Goal: Task Accomplishment & Management: Use online tool/utility

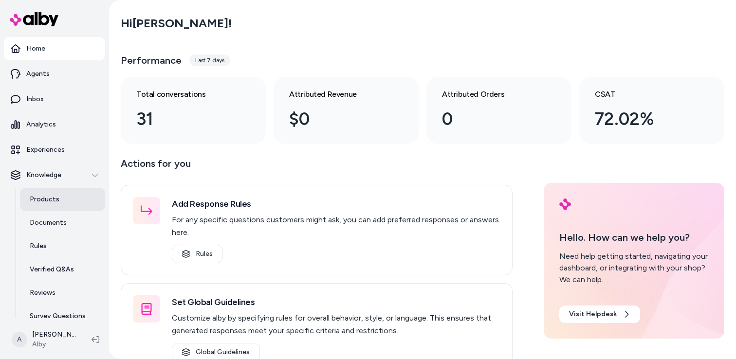
click at [59, 199] on link "Products" at bounding box center [62, 199] width 85 height 23
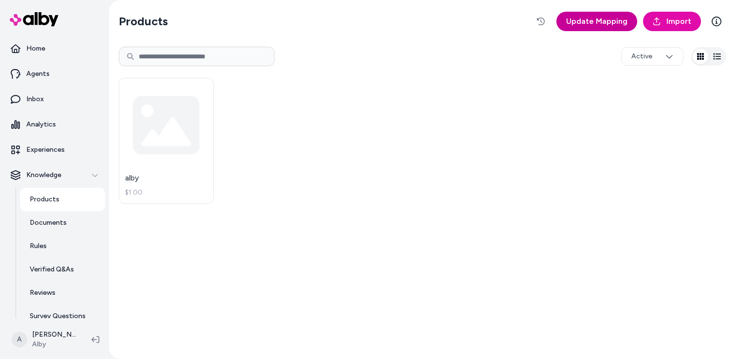
click at [603, 24] on span "Update Mapping" at bounding box center [596, 22] width 61 height 12
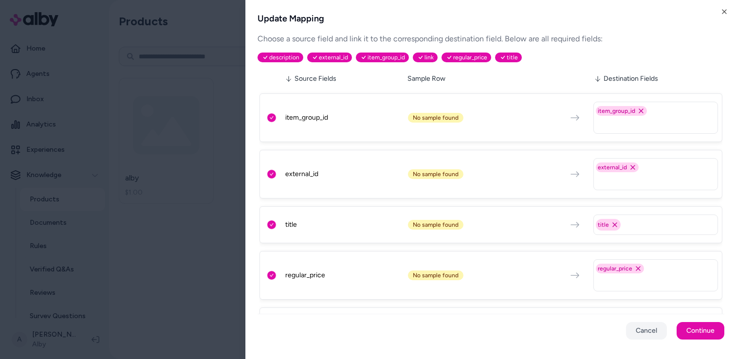
click at [170, 144] on html "Home Agents Inbox Analytics Experiences Knowledge Products Documents Rules Veri…" at bounding box center [368, 179] width 736 height 359
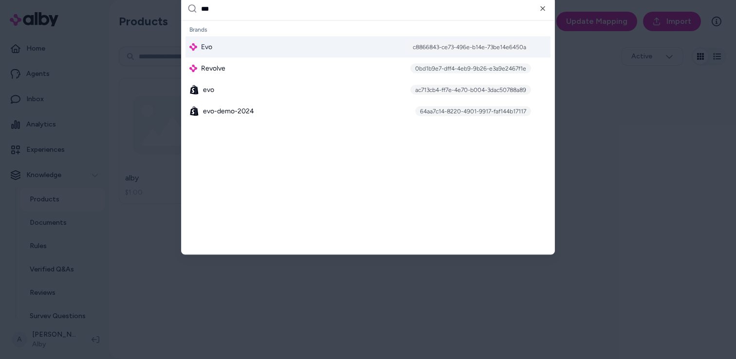
type input "***"
click at [270, 51] on div "Evo c8866843-ce73-496e-b14e-73be14e6450a" at bounding box center [367, 46] width 365 height 21
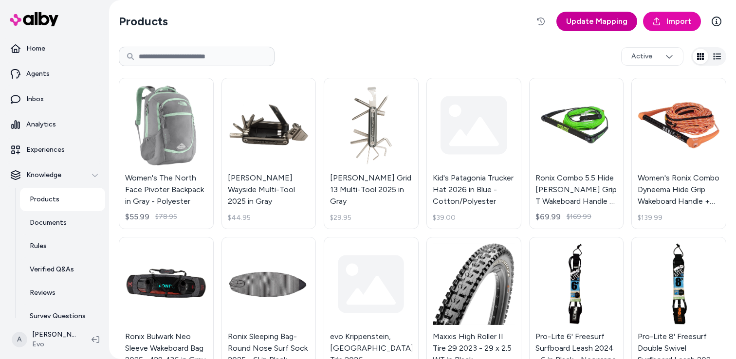
click at [603, 18] on span "Update Mapping" at bounding box center [596, 22] width 61 height 12
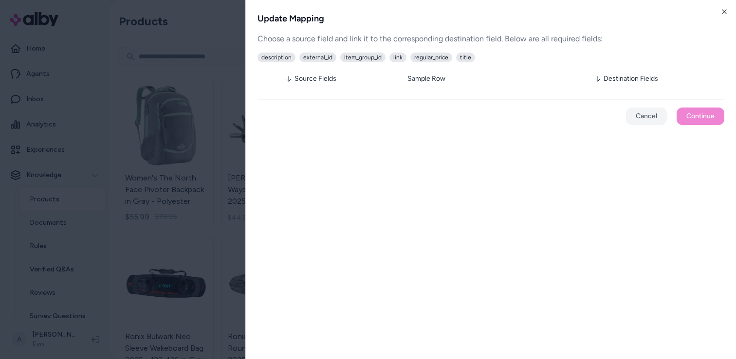
click at [728, 10] on div "Update Mapping Choose a source field and link it to the corresponding destinati…" at bounding box center [490, 179] width 490 height 359
click at [648, 113] on button "Cancel" at bounding box center [646, 117] width 41 height 18
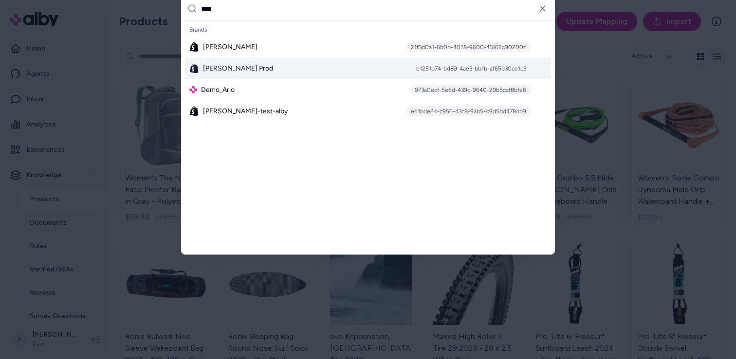
type input "****"
click at [312, 71] on div "Arlo Prod e1251b74-bd89-4ae3-bb1b-af65b30ce1c3" at bounding box center [367, 68] width 365 height 21
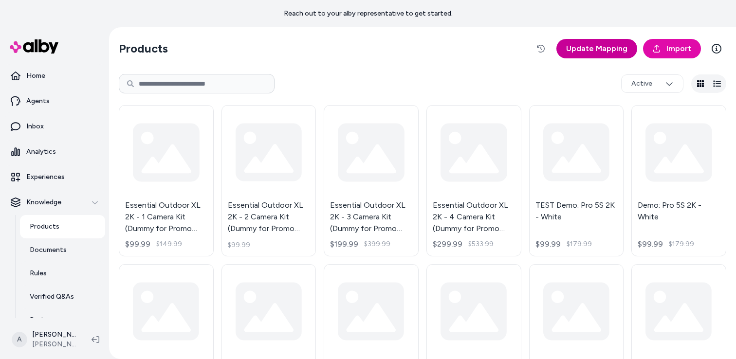
click at [611, 48] on span "Update Mapping" at bounding box center [596, 49] width 61 height 12
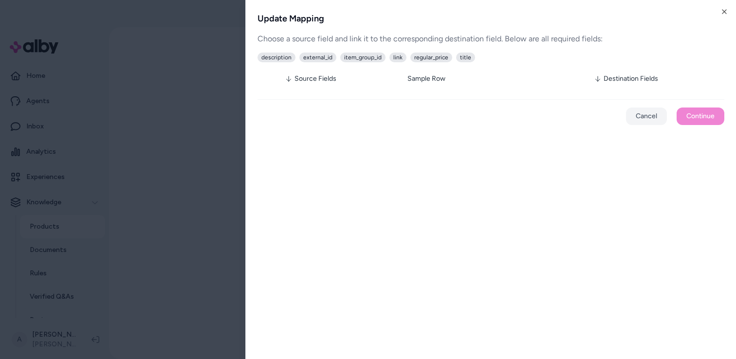
click at [204, 107] on html "Reach out to your alby representative to get started. Home Agents Inbox Analyti…" at bounding box center [368, 179] width 736 height 359
click at [211, 107] on html "Reach out to your alby representative to get started. Home Agents Inbox Analyti…" at bounding box center [368, 179] width 736 height 359
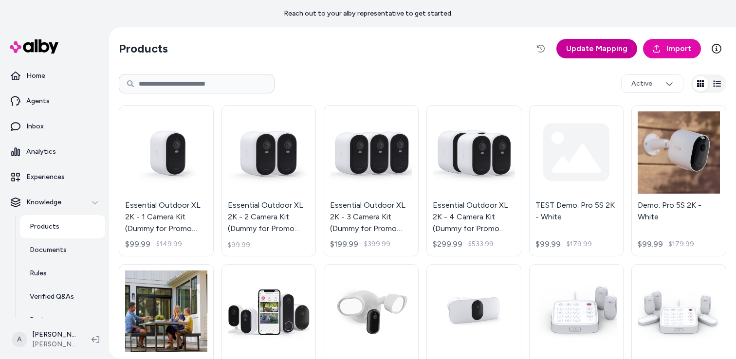
click at [572, 50] on span "Update Mapping" at bounding box center [596, 49] width 61 height 12
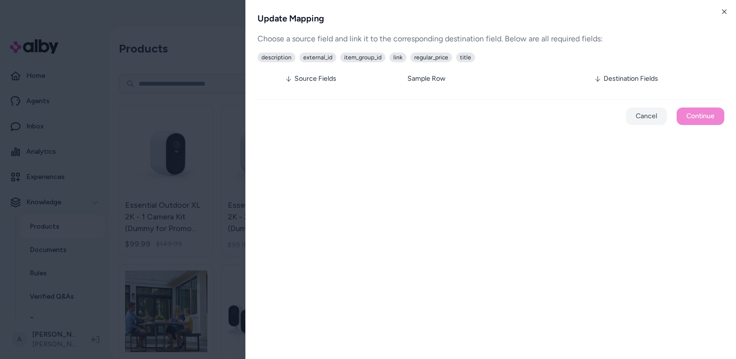
click at [211, 103] on html "Reach out to your alby representative to get started. Home Agents Inbox Analyti…" at bounding box center [368, 179] width 736 height 359
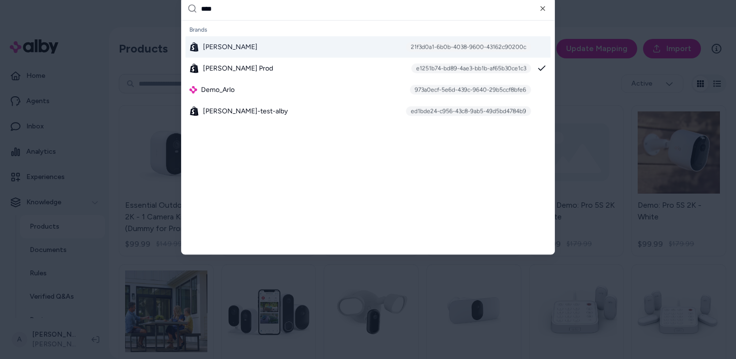
type input "****"
click at [377, 49] on div "Arlo Dev 21f3d0a1-6b0b-4038-9600-43162c90200c" at bounding box center [367, 46] width 365 height 21
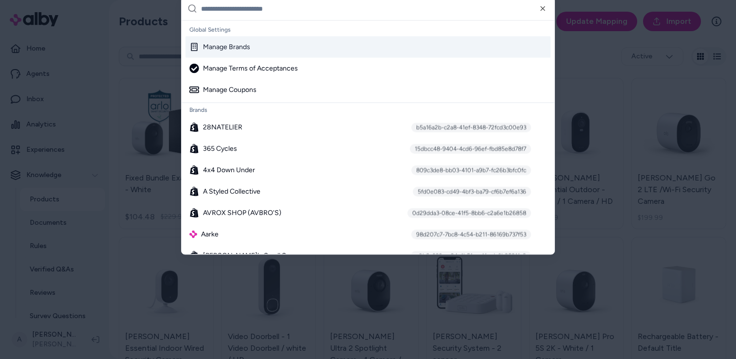
click at [581, 49] on div at bounding box center [368, 179] width 736 height 359
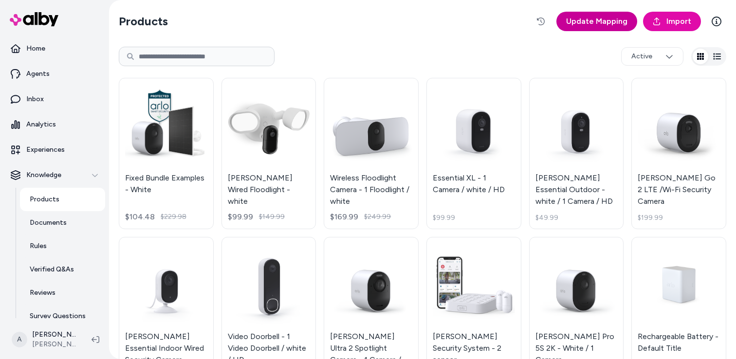
click at [582, 20] on span "Update Mapping" at bounding box center [596, 22] width 61 height 12
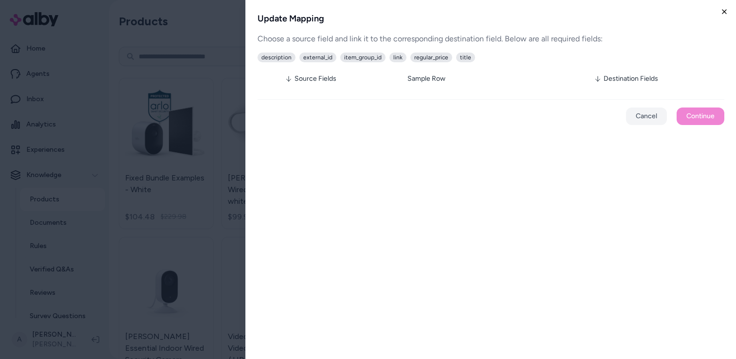
click at [722, 10] on icon "button" at bounding box center [724, 12] width 4 height 4
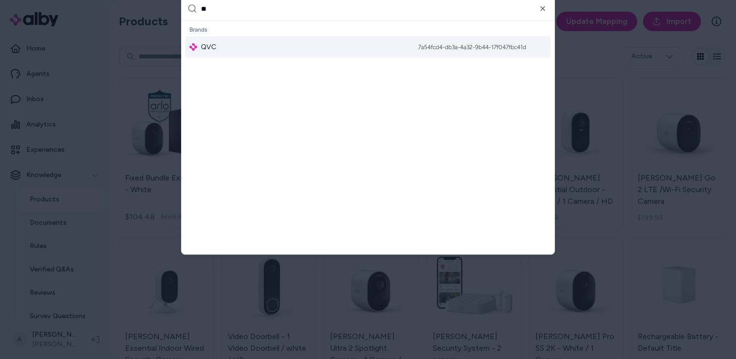
type input "**"
click at [333, 46] on div "QVC 7a54fcd4-db3a-4a32-9b44-17f047fbc41d" at bounding box center [367, 46] width 365 height 21
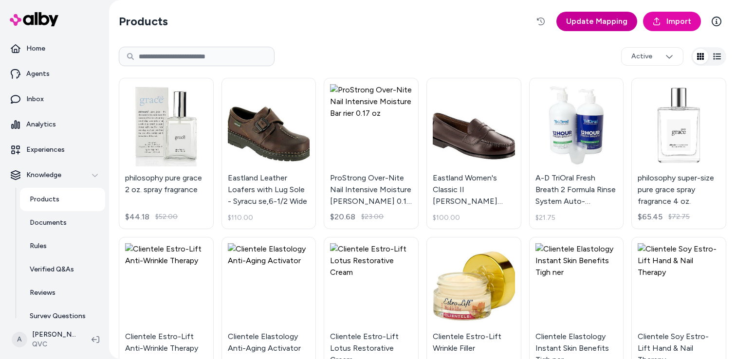
click at [599, 27] on link "Update Mapping" at bounding box center [596, 21] width 81 height 19
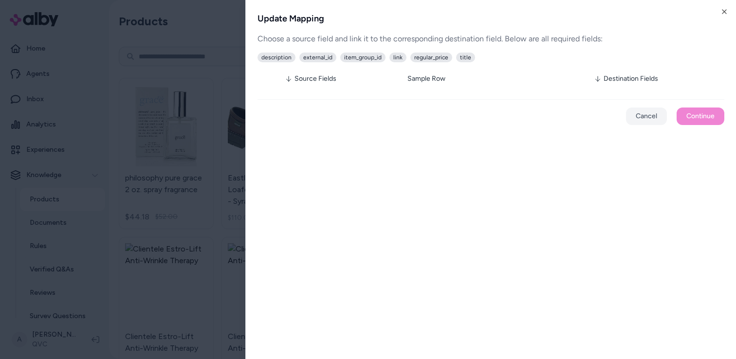
click at [219, 42] on html "Home Agents Inbox Analytics Experiences Knowledge Products Documents Rules Veri…" at bounding box center [368, 179] width 736 height 359
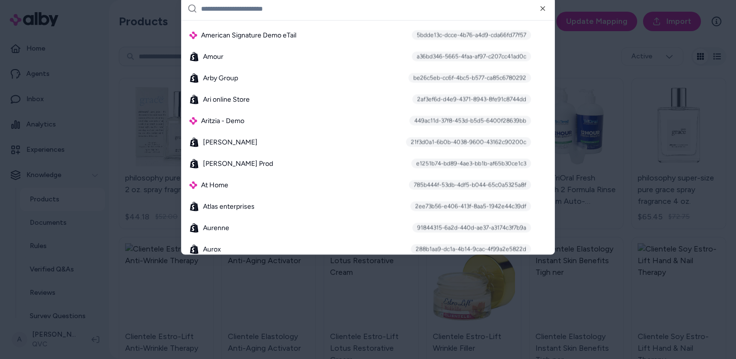
scroll to position [512, 0]
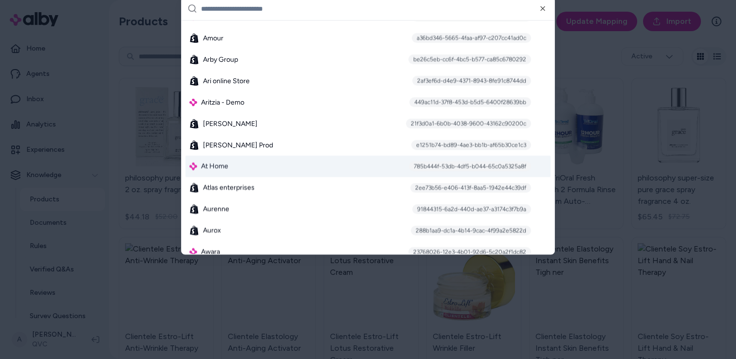
click at [391, 170] on div "At Home 785b444f-53db-4df5-b044-65c0a5325a8f" at bounding box center [367, 166] width 365 height 21
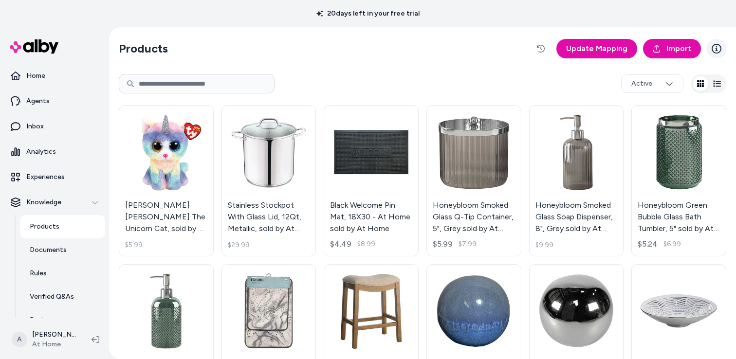
click at [718, 47] on icon at bounding box center [716, 49] width 10 height 10
click at [481, 45] on section "Products Update Mapping Import" at bounding box center [422, 48] width 607 height 27
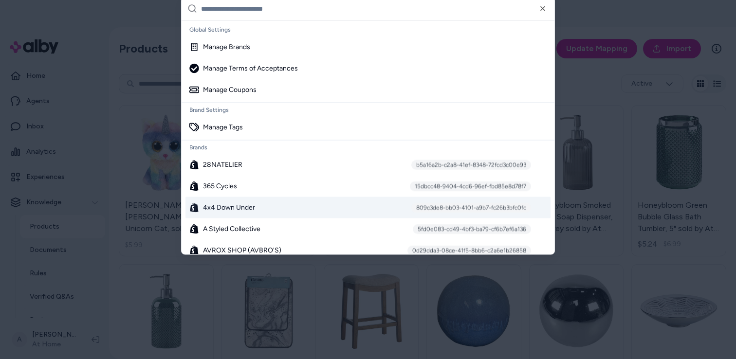
click at [321, 205] on div "4x4 Down Under 809c3de8-bb03-4101-a9b7-fc26b3bfc0fc" at bounding box center [367, 207] width 365 height 21
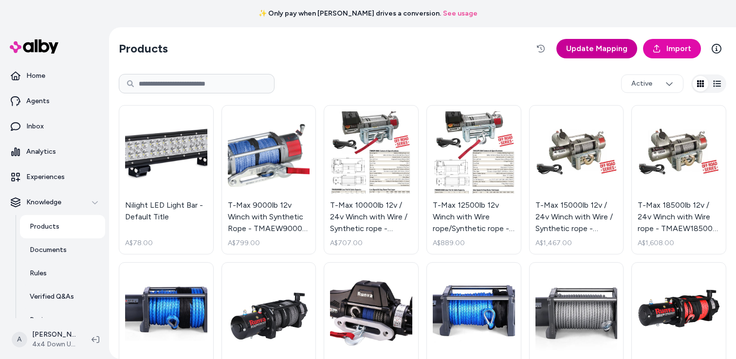
click at [602, 52] on span "Update Mapping" at bounding box center [596, 49] width 61 height 12
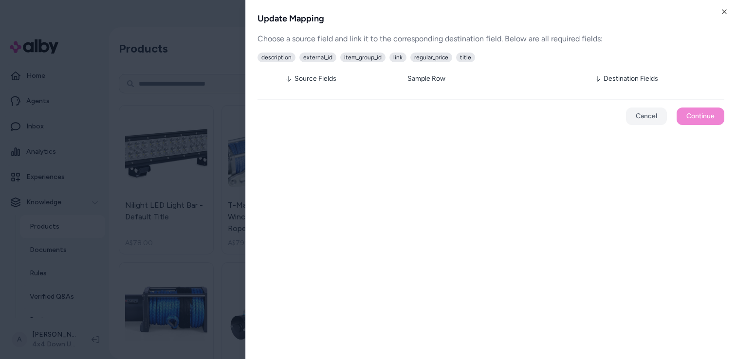
click at [719, 15] on h2 "Update Mapping" at bounding box center [490, 19] width 467 height 14
click at [723, 13] on icon "button" at bounding box center [724, 12] width 8 height 8
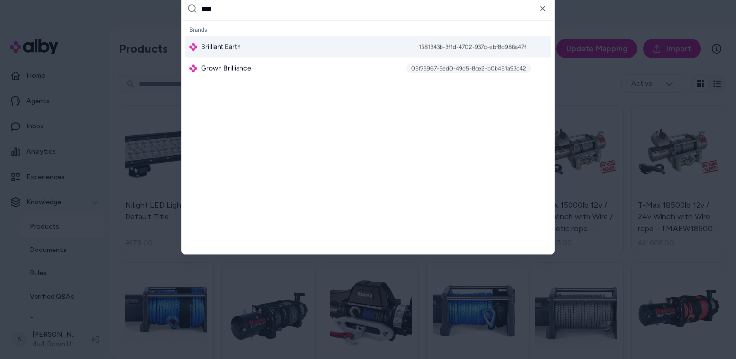
type input "****"
click at [385, 42] on div "Brilliant Earth 1581343b-3f1d-4702-937c-ebf8d986a47f" at bounding box center [367, 46] width 365 height 21
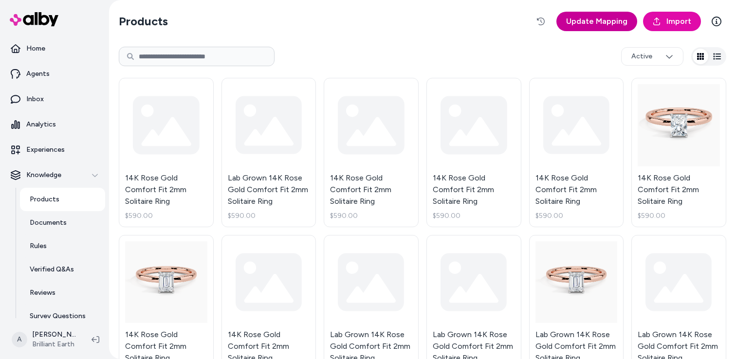
click at [586, 29] on link "Update Mapping" at bounding box center [596, 21] width 81 height 19
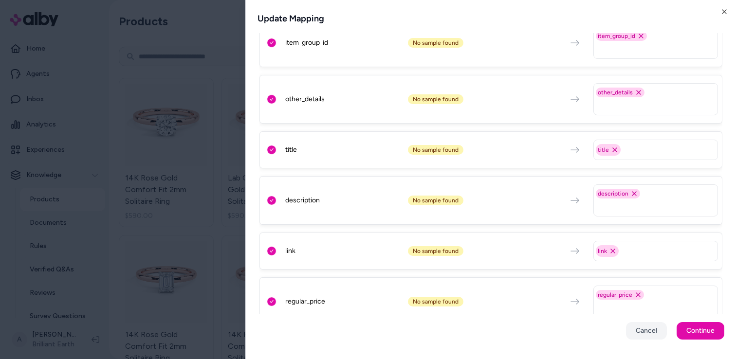
scroll to position [241, 0]
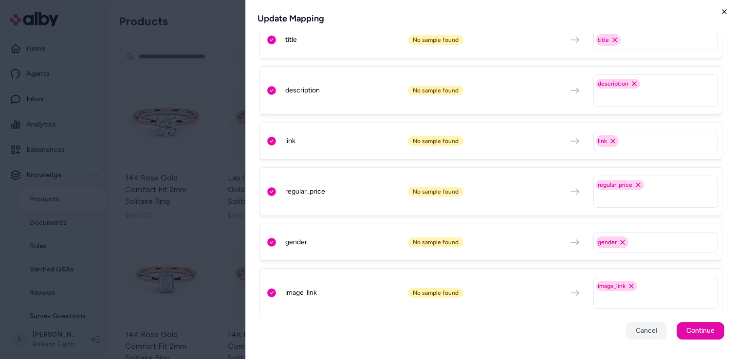
click at [722, 11] on icon "button" at bounding box center [724, 12] width 8 height 8
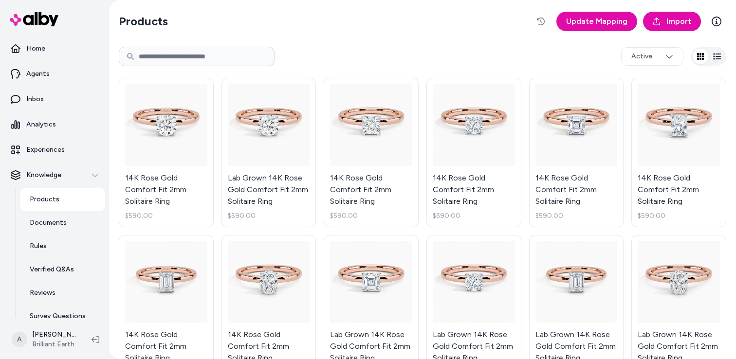
click at [459, 39] on div "Products Update Mapping Import Active 14K Rose Gold Comfort Fit 2mm Solitaire R…" at bounding box center [422, 356] width 623 height 712
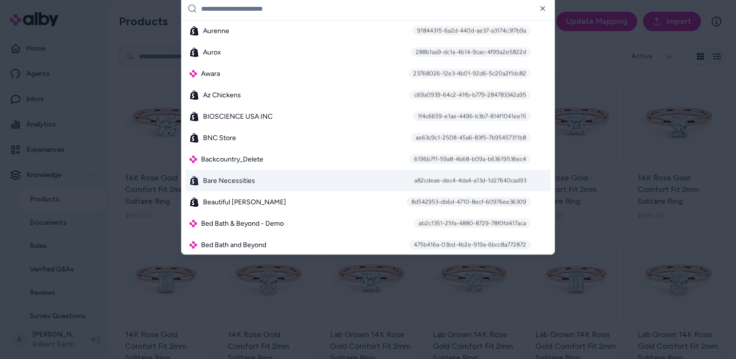
scroll to position [691, 0]
click at [351, 181] on div "Bare Necessities a82cdeae-dec4-4da4-a13d-1d27640cad93" at bounding box center [367, 179] width 365 height 21
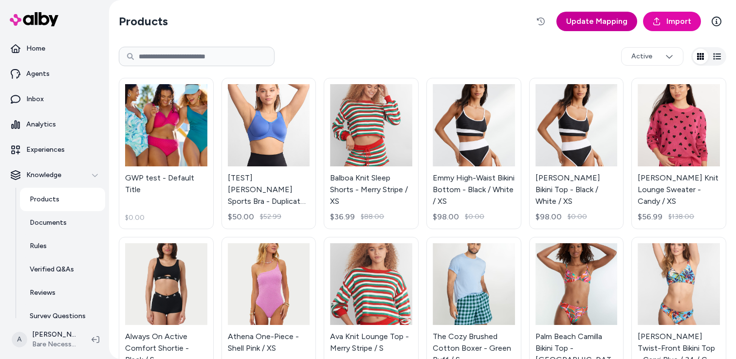
click at [590, 24] on span "Update Mapping" at bounding box center [596, 22] width 61 height 12
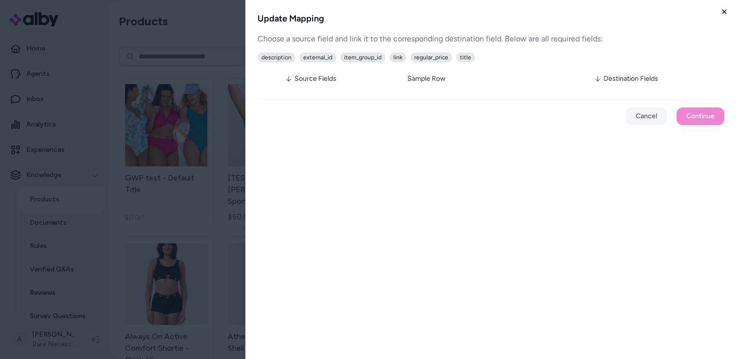
click at [722, 12] on icon "button" at bounding box center [724, 12] width 8 height 8
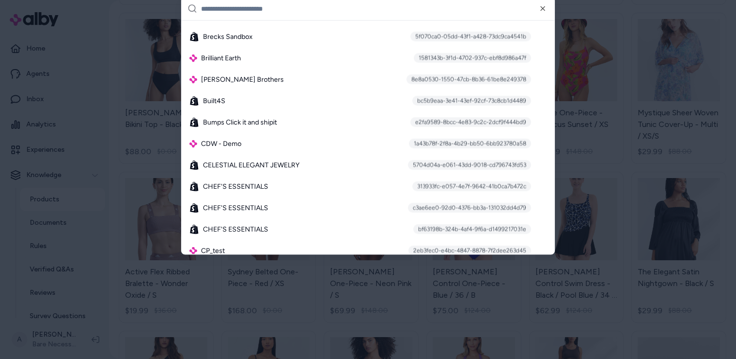
scroll to position [1177, 0]
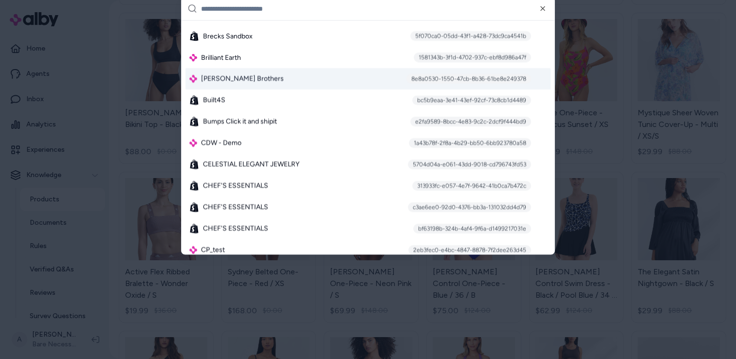
click at [343, 83] on div "Brooks Brothers 8e8a0530-1550-47cb-8b36-61be8e249378" at bounding box center [367, 79] width 365 height 21
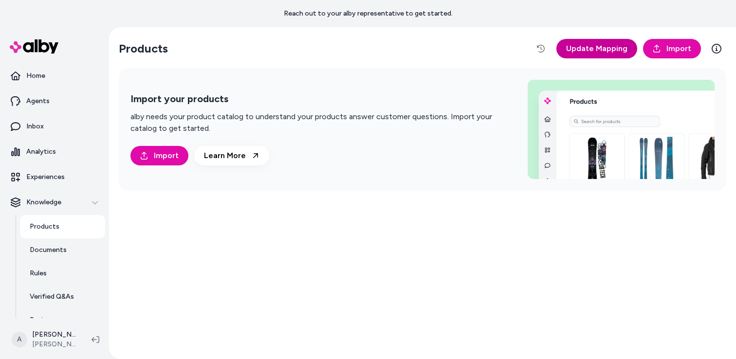
click at [609, 54] on span "Update Mapping" at bounding box center [596, 49] width 61 height 12
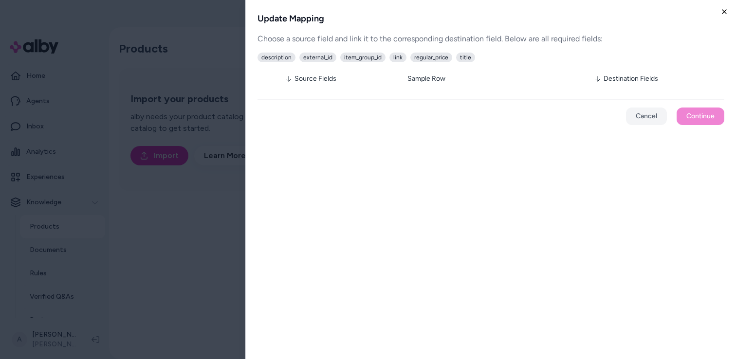
click at [720, 14] on icon "button" at bounding box center [724, 12] width 8 height 8
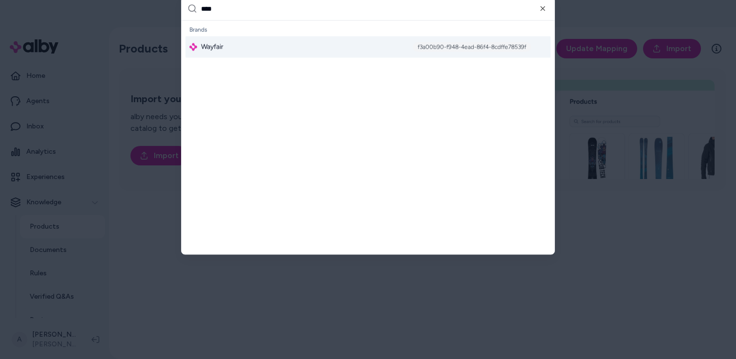
type input "****"
click at [478, 47] on div "f3a00b90-f948-4ead-86f4-8cdffe78539f" at bounding box center [472, 47] width 118 height 10
click at [351, 47] on div "Wayfair f3a00b90-f948-4ead-86f4-8cdffe78539f" at bounding box center [367, 46] width 365 height 21
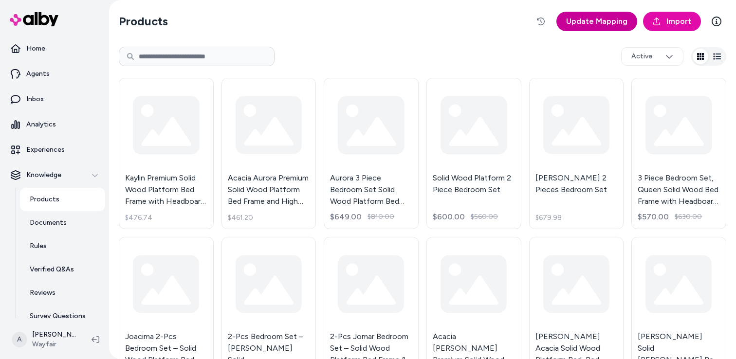
click at [591, 21] on span "Update Mapping" at bounding box center [596, 22] width 61 height 12
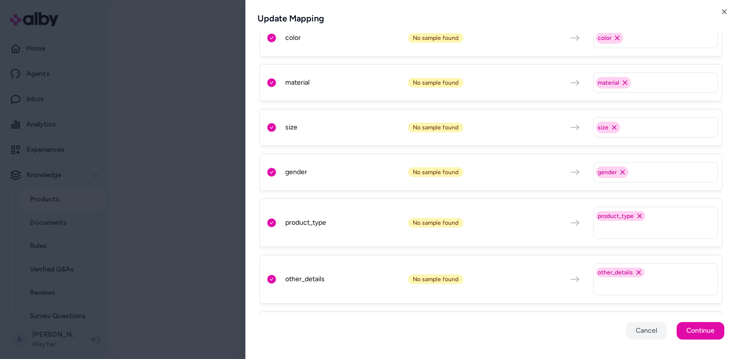
scroll to position [780, 0]
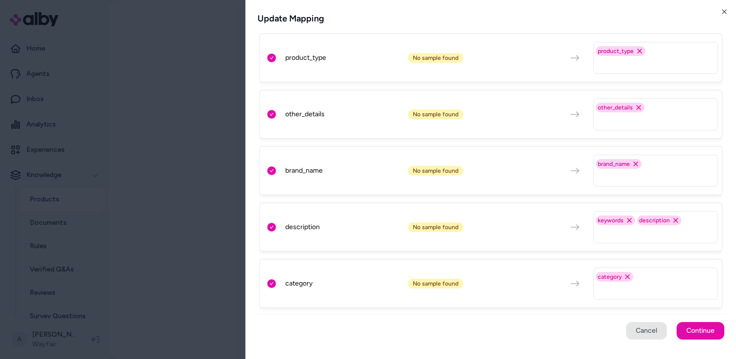
click at [641, 334] on button "Cancel" at bounding box center [646, 331] width 41 height 18
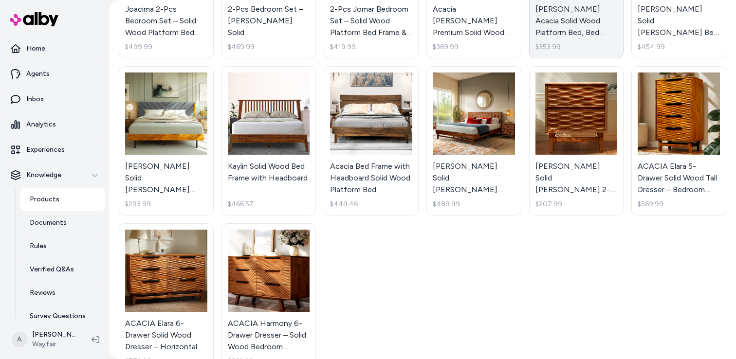
scroll to position [354, 0]
